Goal: Information Seeking & Learning: Learn about a topic

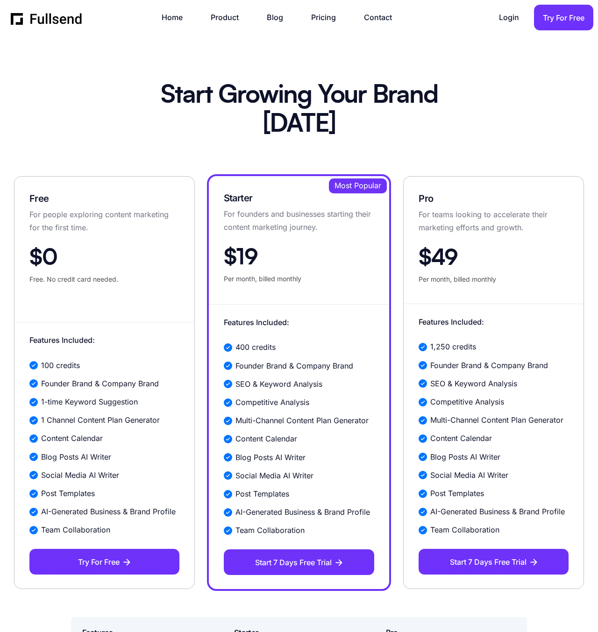
click at [480, 234] on div "Pro For teams looking to accelerate their marketing efforts and growth. $49 Per…" at bounding box center [494, 238] width 180 height 94
click at [502, 308] on div "Features Included: 1,250 credits Founder Brand & Company Brand SEO & Keyword An…" at bounding box center [494, 439] width 180 height 271
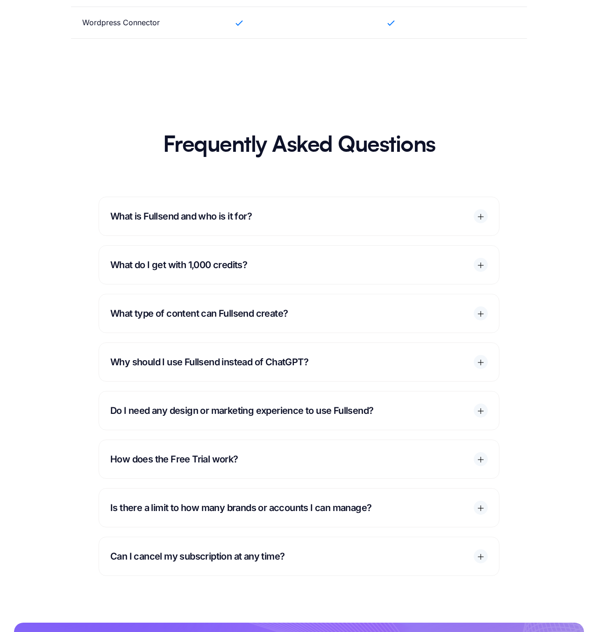
scroll to position [1210, 0]
click at [202, 267] on p "What do I get with 1,000 credits?" at bounding box center [188, 265] width 156 height 16
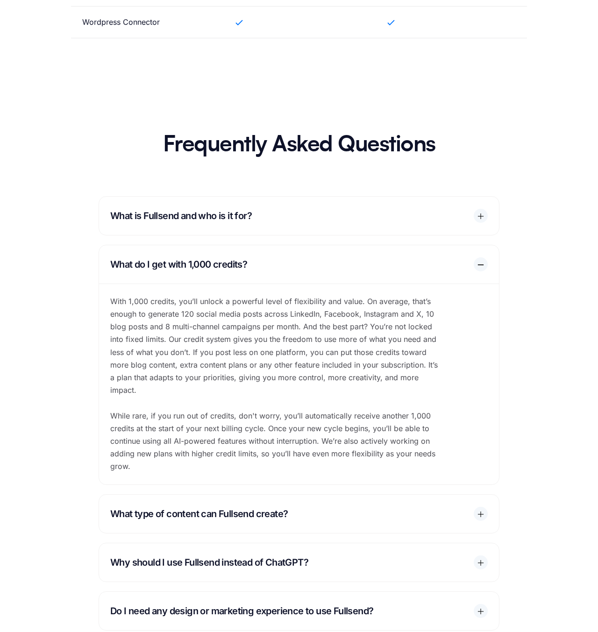
click at [393, 264] on div "What do I get with 1,000 credits?" at bounding box center [299, 264] width 400 height 38
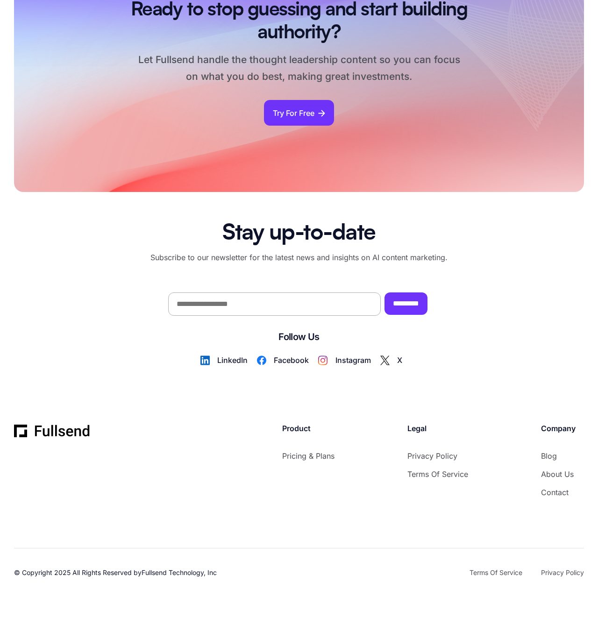
scroll to position [1941, 0]
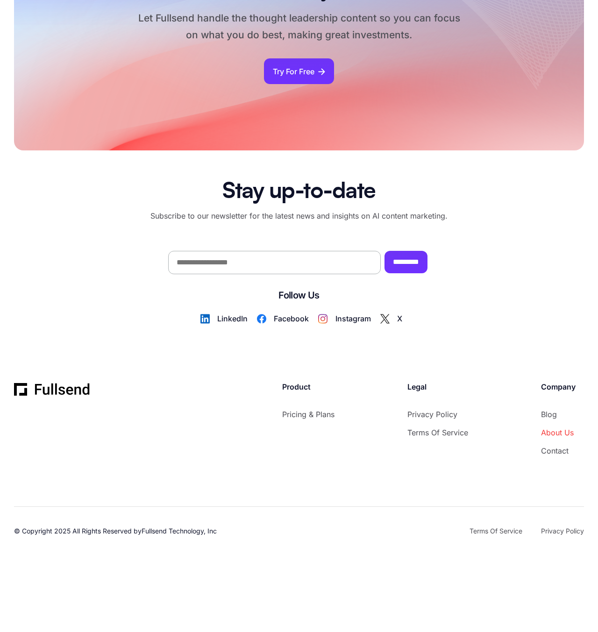
click at [574, 432] on link "About Us" at bounding box center [558, 433] width 35 height 13
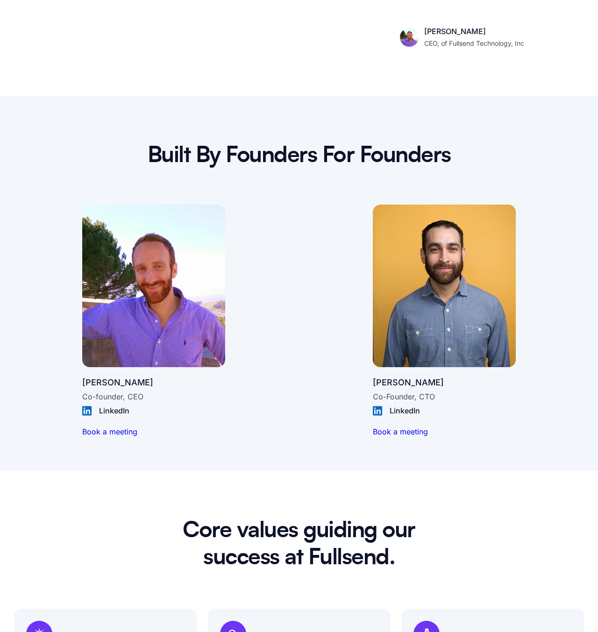
scroll to position [734, 0]
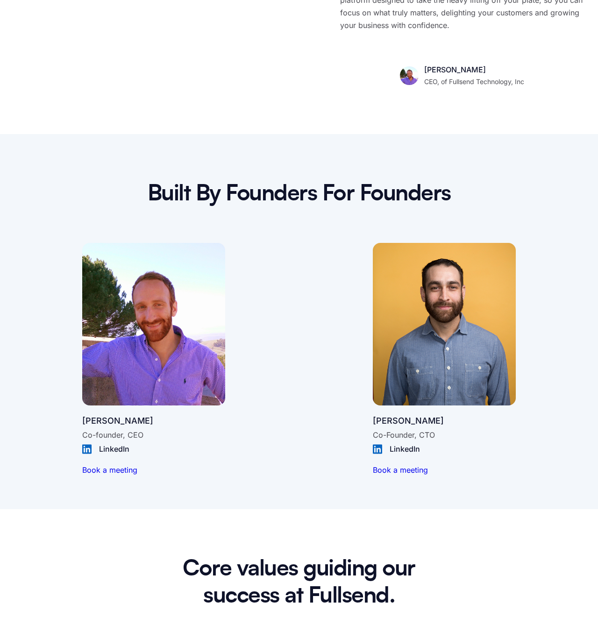
click at [401, 450] on div "LinkedIn" at bounding box center [410, 449] width 40 height 13
